Goal: Obtain resource: Download file/media

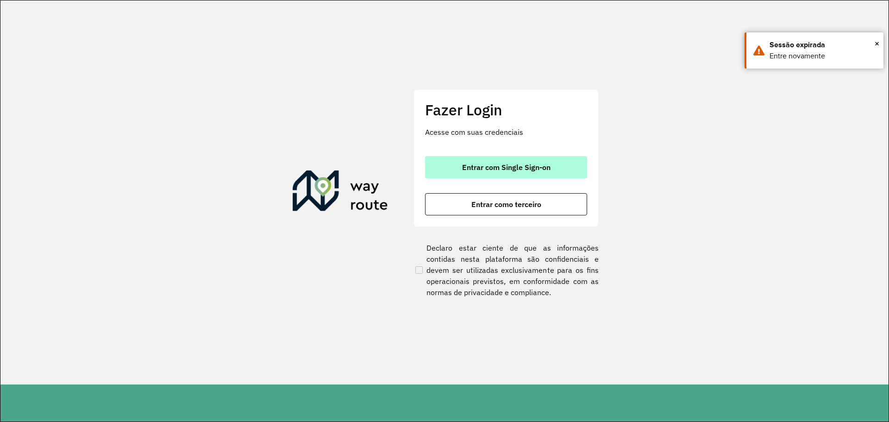
click at [518, 176] on button "Entrar com Single Sign-on" at bounding box center [506, 167] width 162 height 22
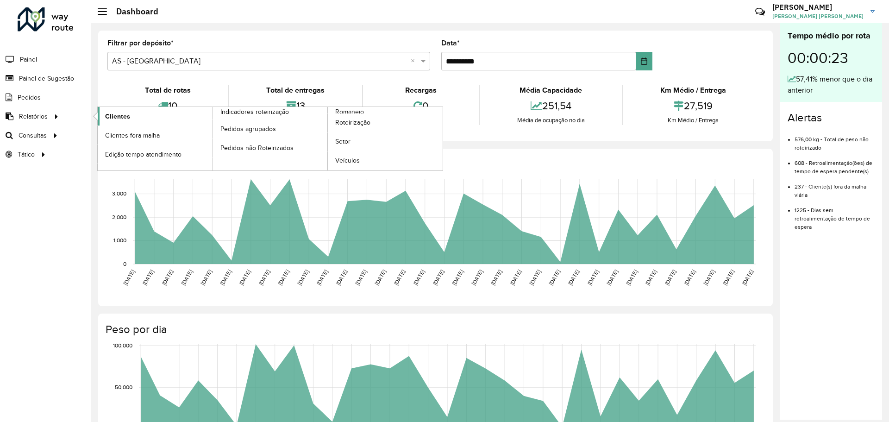
click at [127, 113] on span "Clientes" at bounding box center [117, 117] width 25 height 10
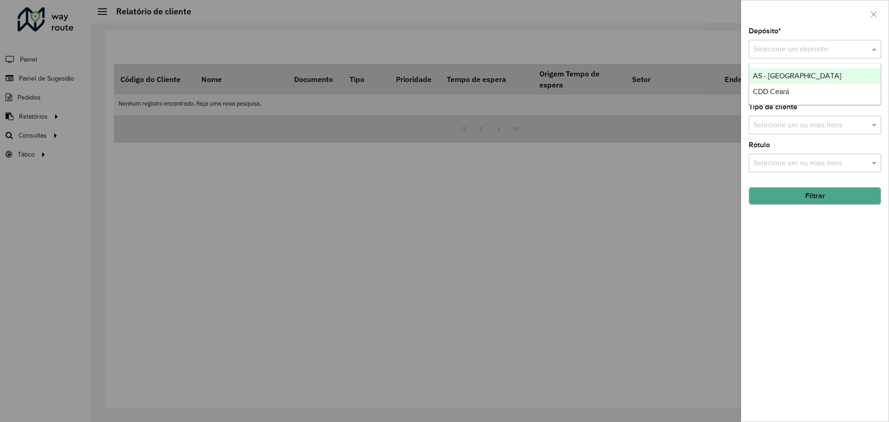
click at [809, 53] on input "text" at bounding box center [805, 49] width 105 height 11
click at [799, 91] on div "CDD Ceará" at bounding box center [814, 92] width 131 height 16
click at [811, 195] on button "Filtrar" at bounding box center [815, 196] width 132 height 18
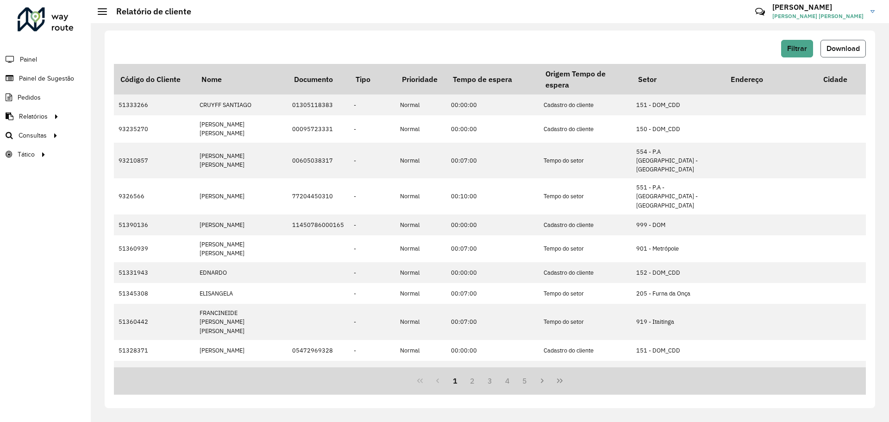
click at [845, 48] on span "Download" at bounding box center [843, 48] width 33 height 8
